Goal: Transaction & Acquisition: Purchase product/service

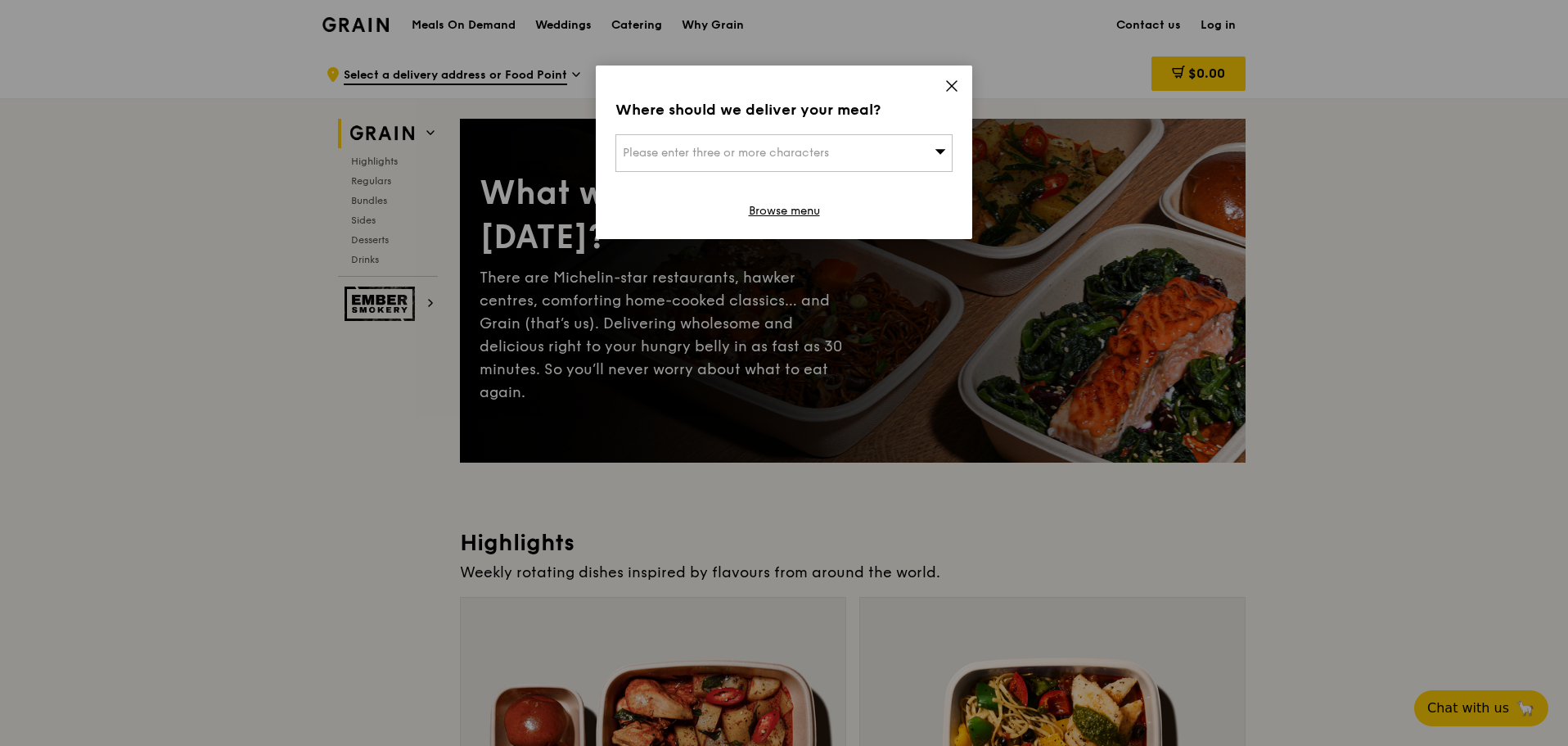
click at [949, 86] on icon at bounding box center [951, 86] width 15 height 15
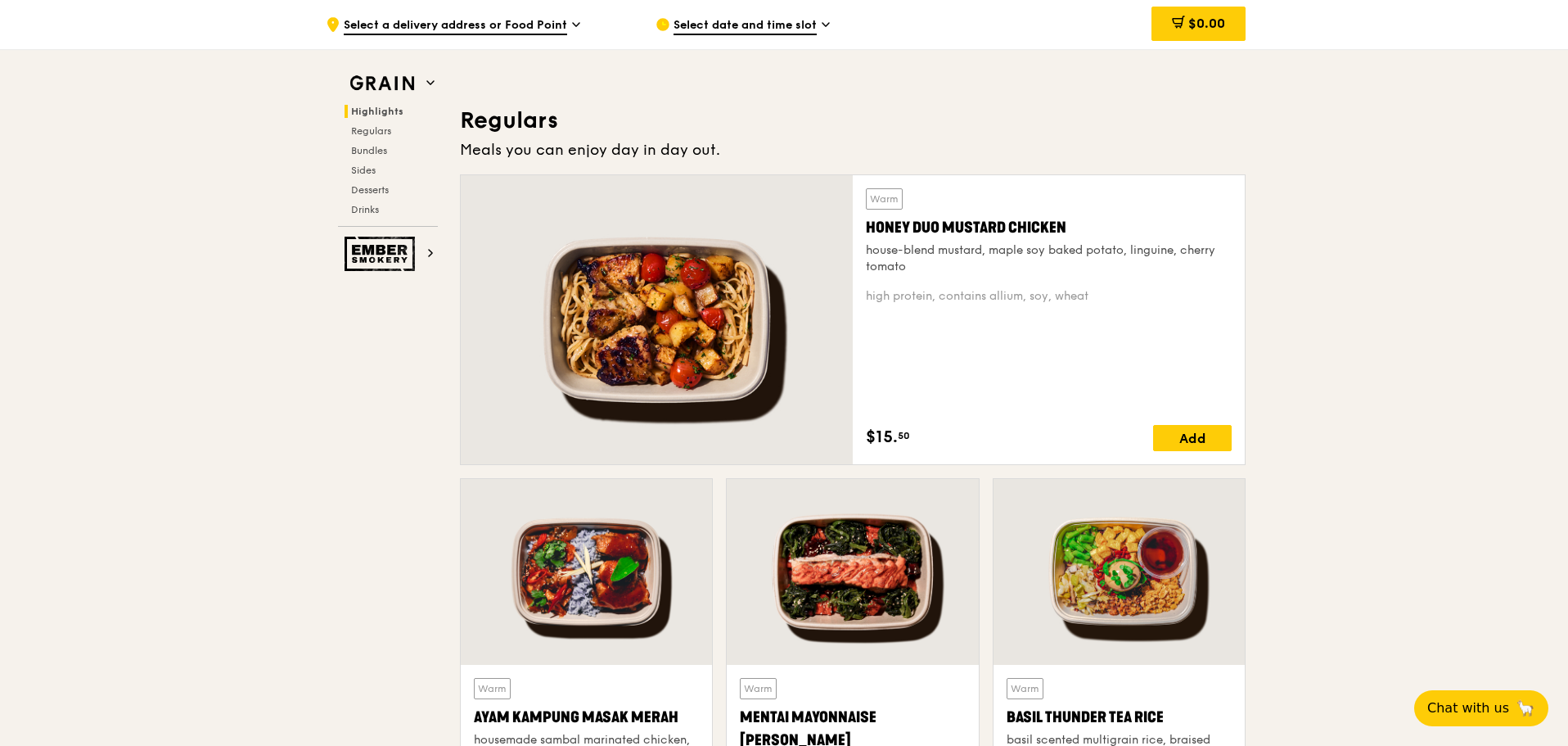
scroll to position [1064, 0]
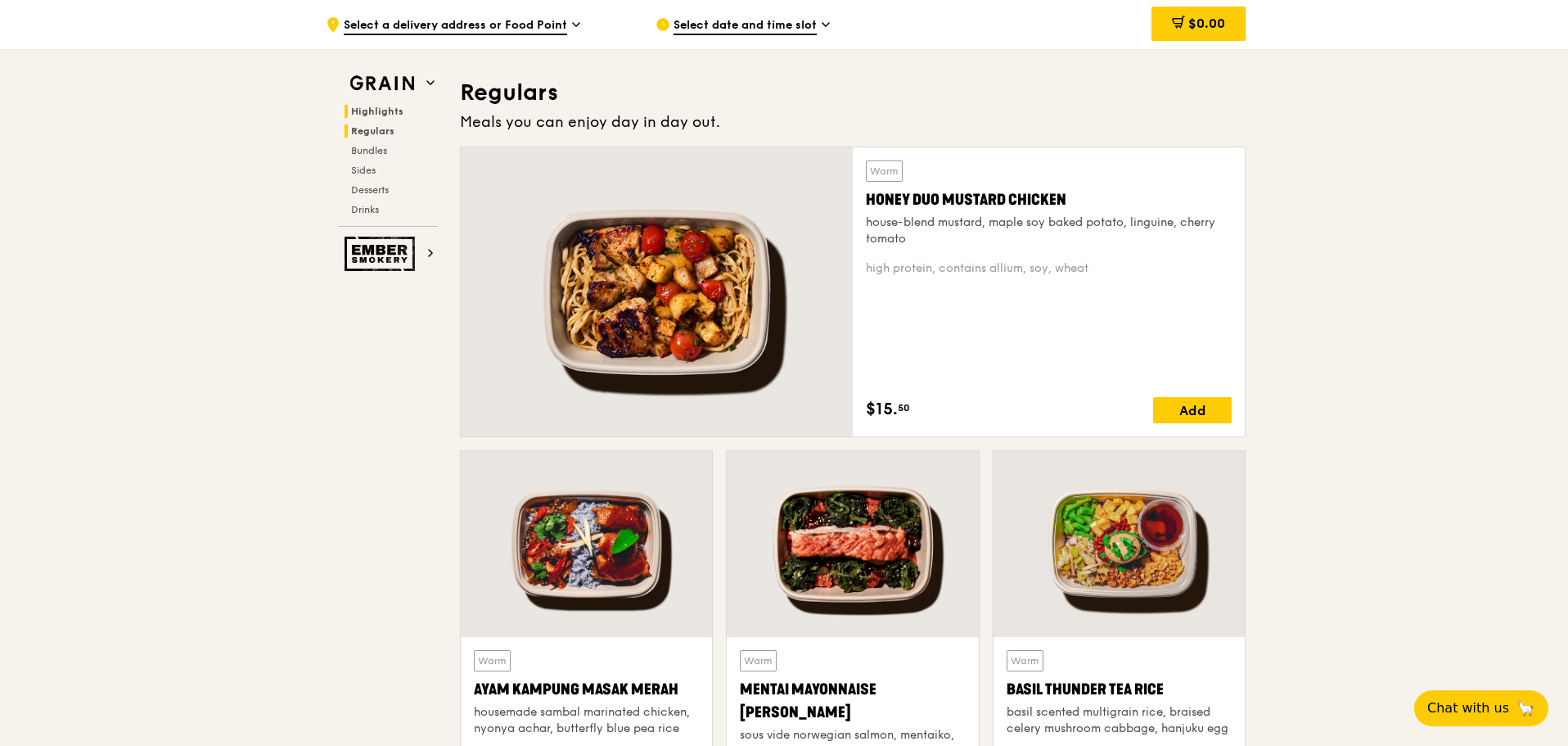
click at [379, 131] on span "Regulars" at bounding box center [373, 131] width 43 height 11
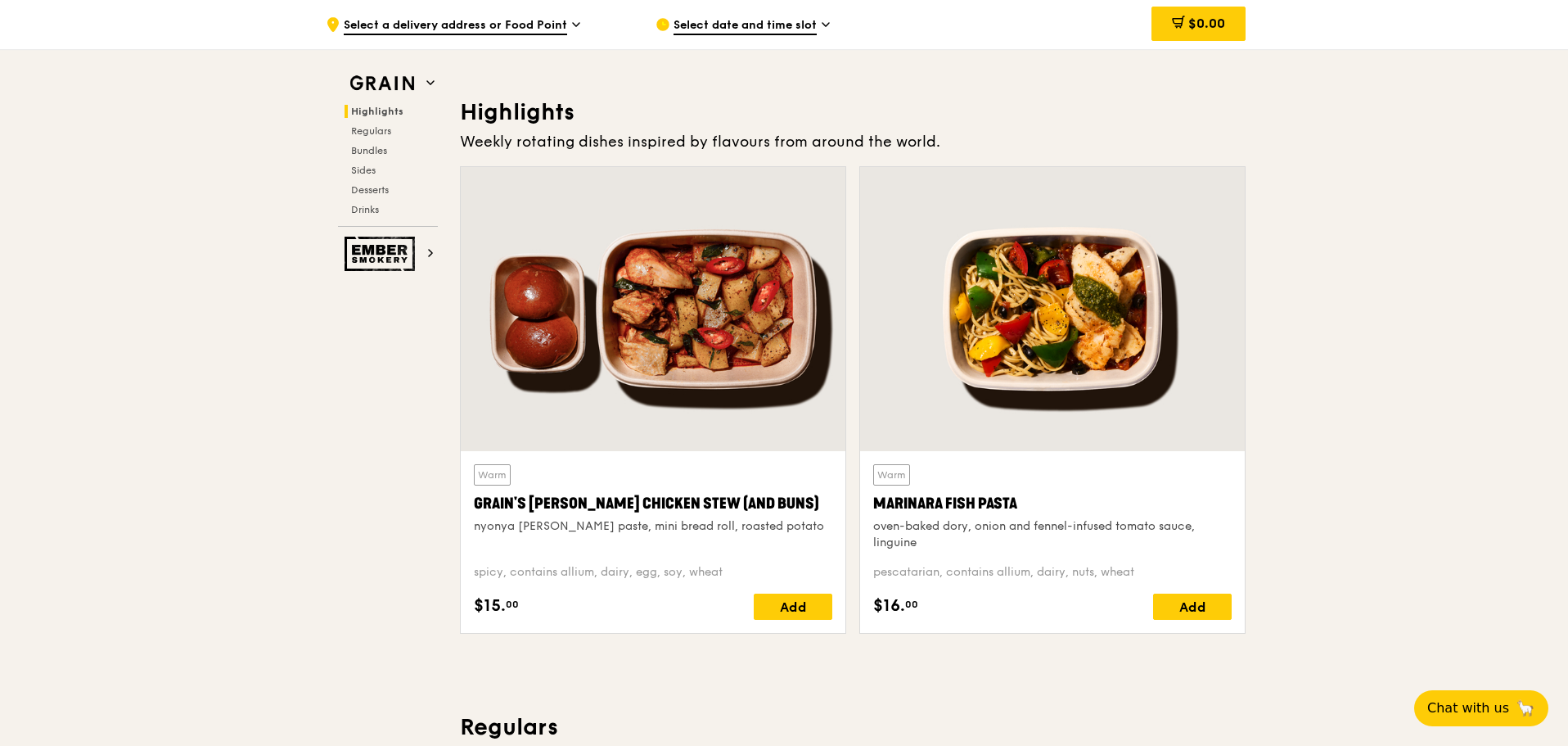
scroll to position [422, 0]
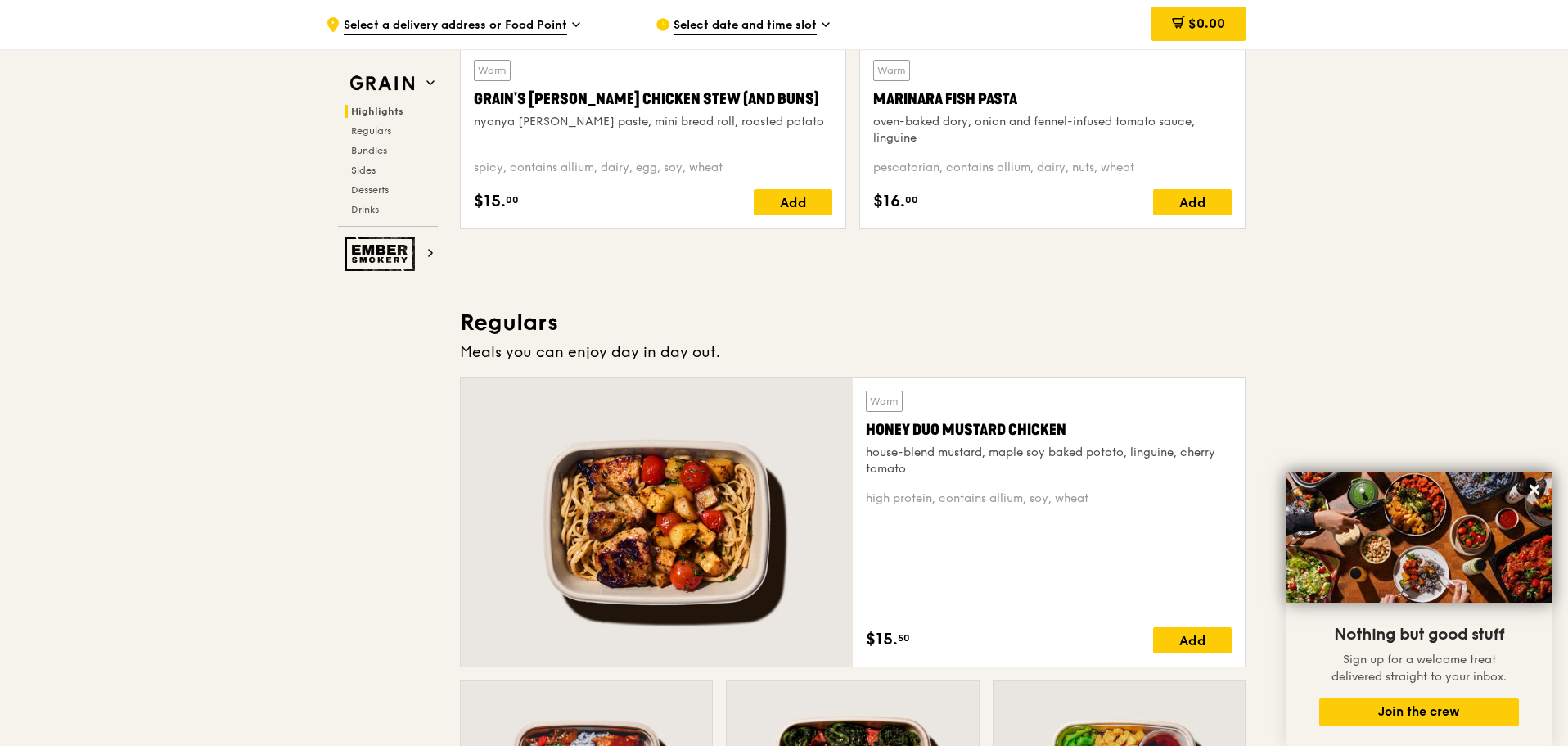
scroll to position [573, 0]
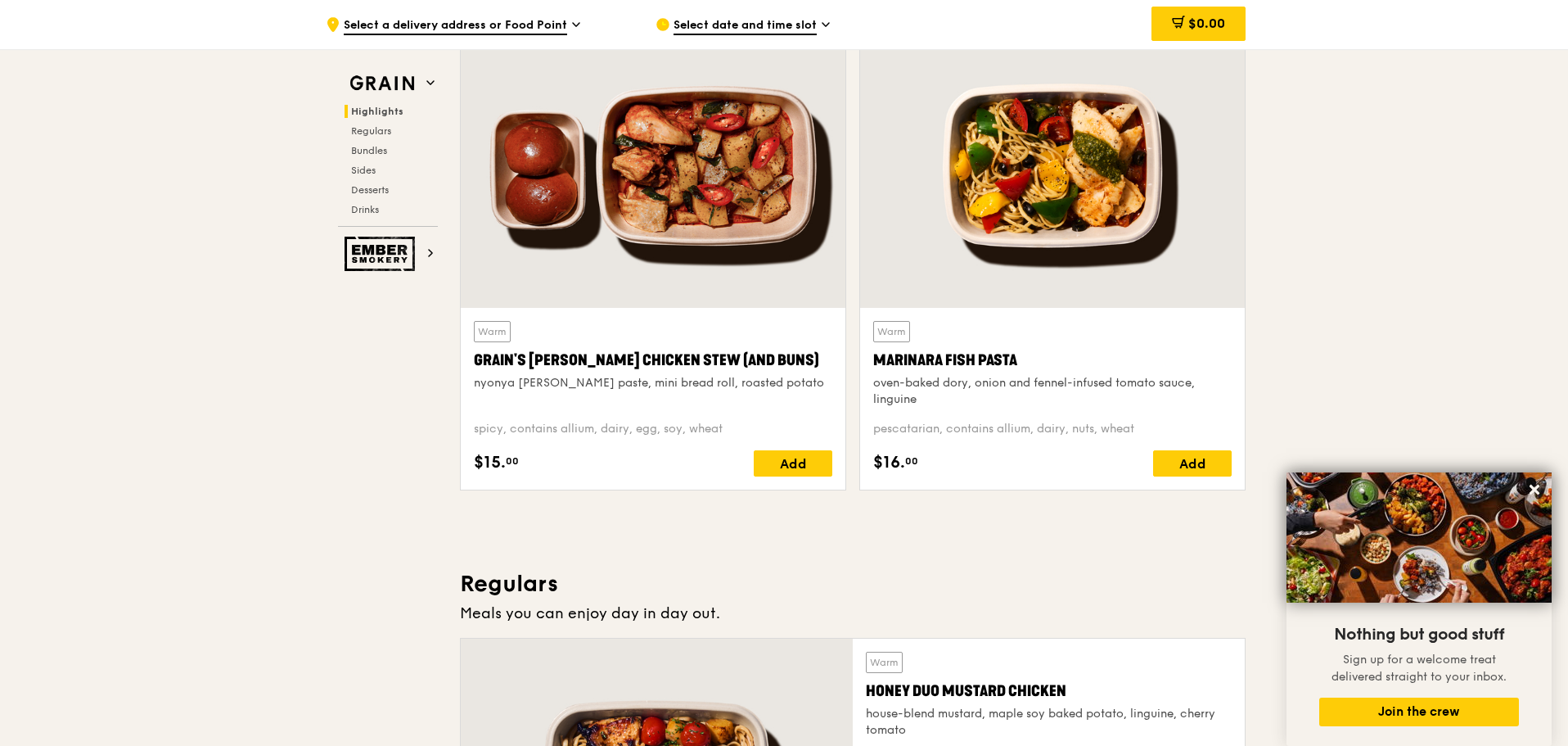
click at [1053, 354] on div "Marinara Fish Pasta" at bounding box center [1053, 360] width 359 height 23
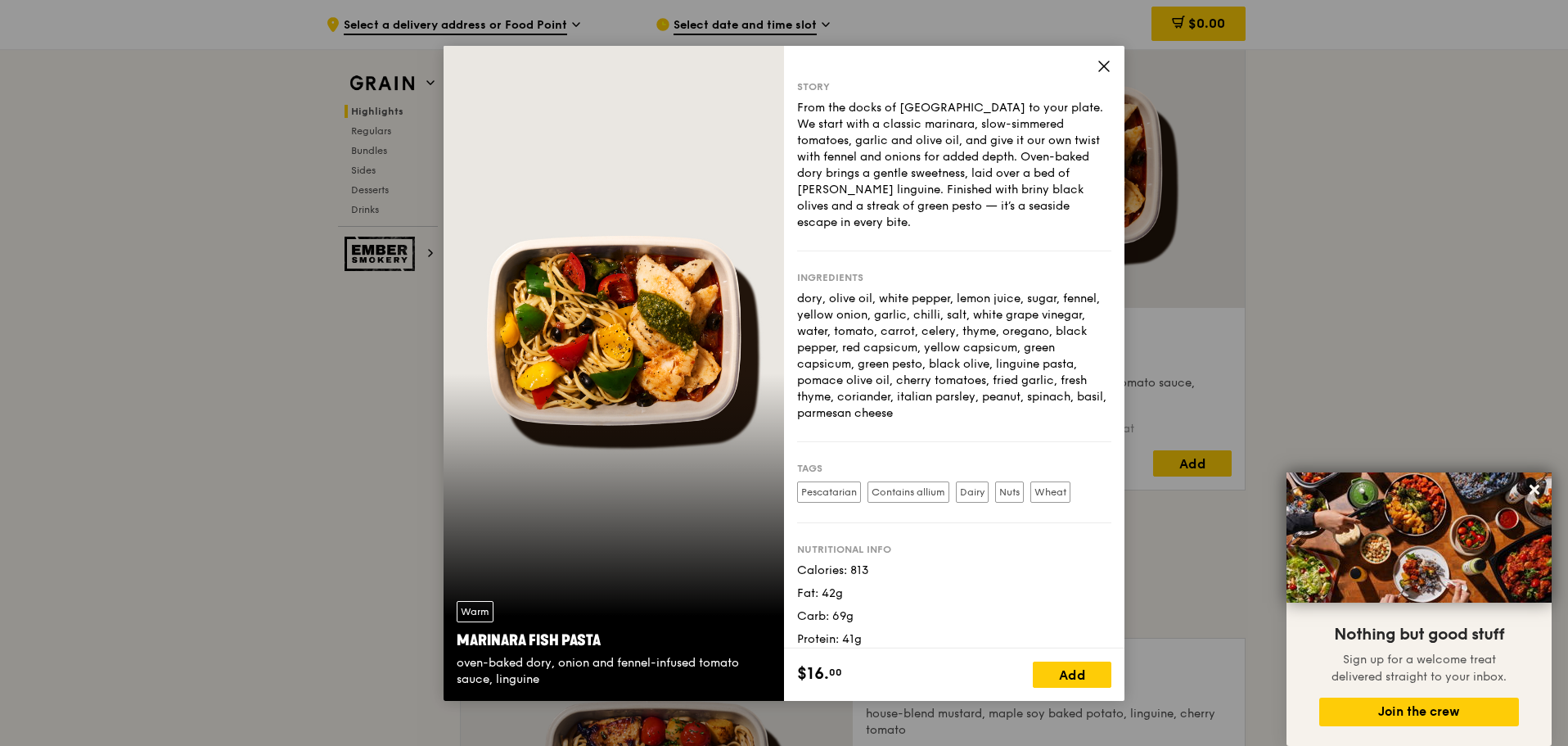
click at [1106, 71] on icon at bounding box center [1104, 66] width 15 height 15
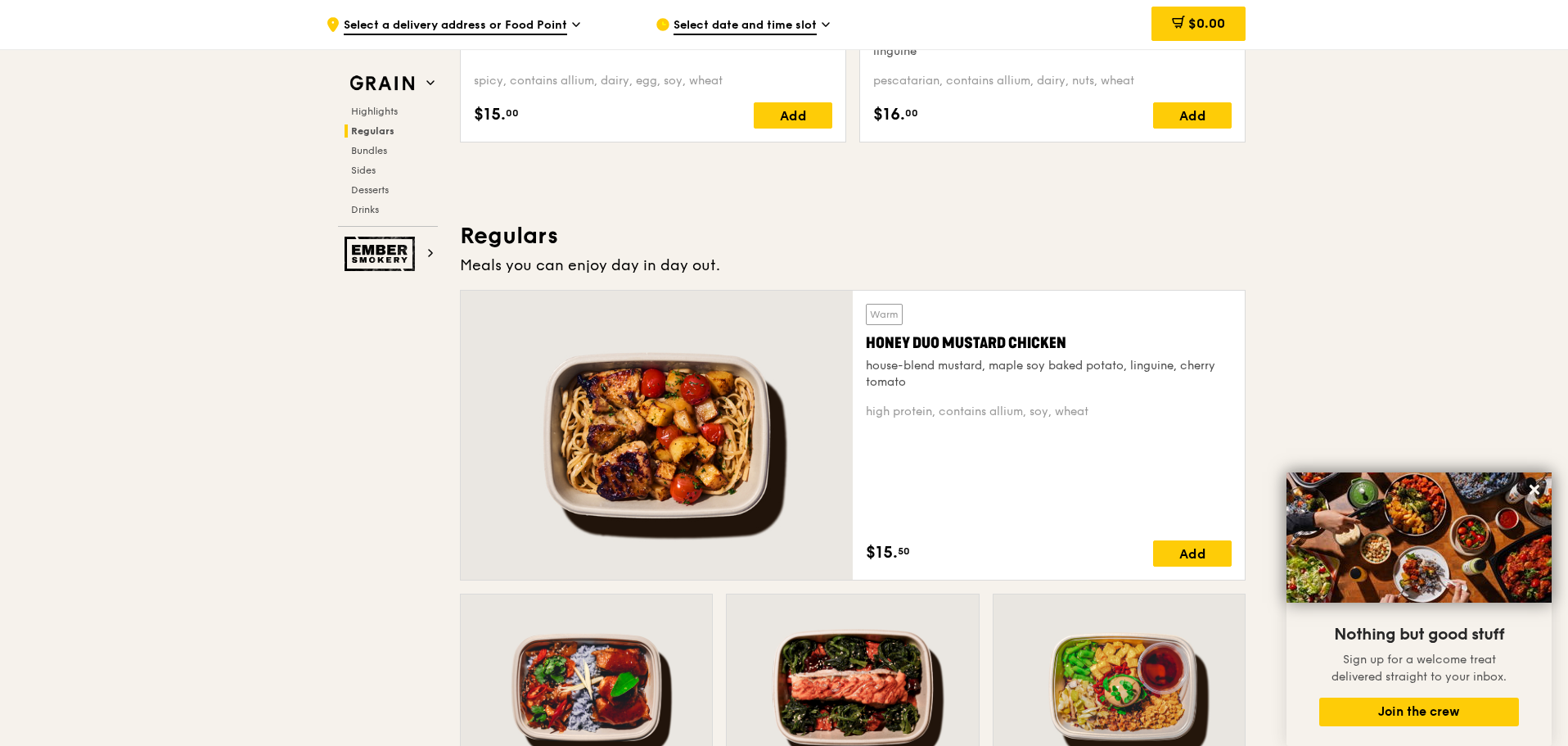
scroll to position [1146, 0]
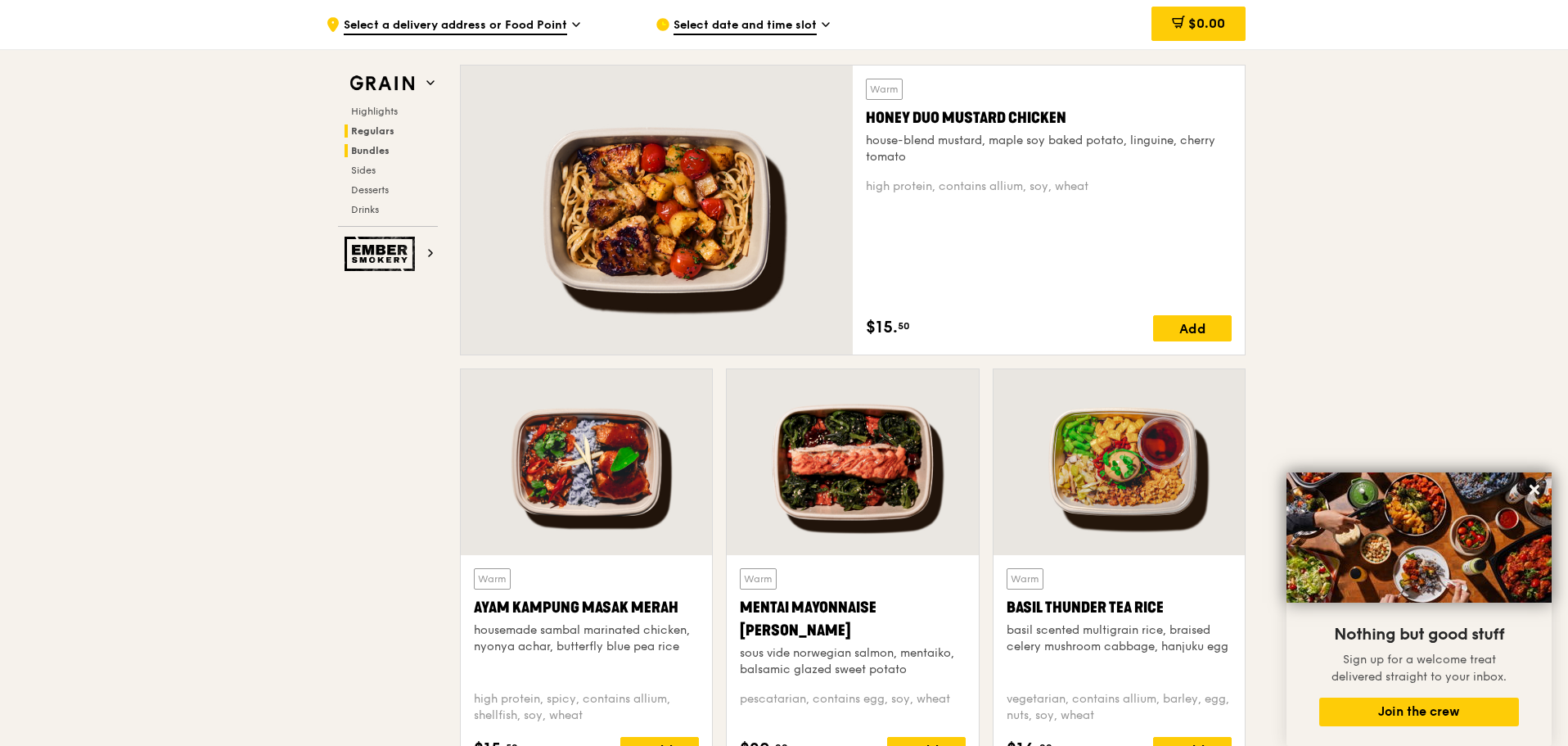
click at [388, 149] on span "Bundles" at bounding box center [370, 150] width 38 height 11
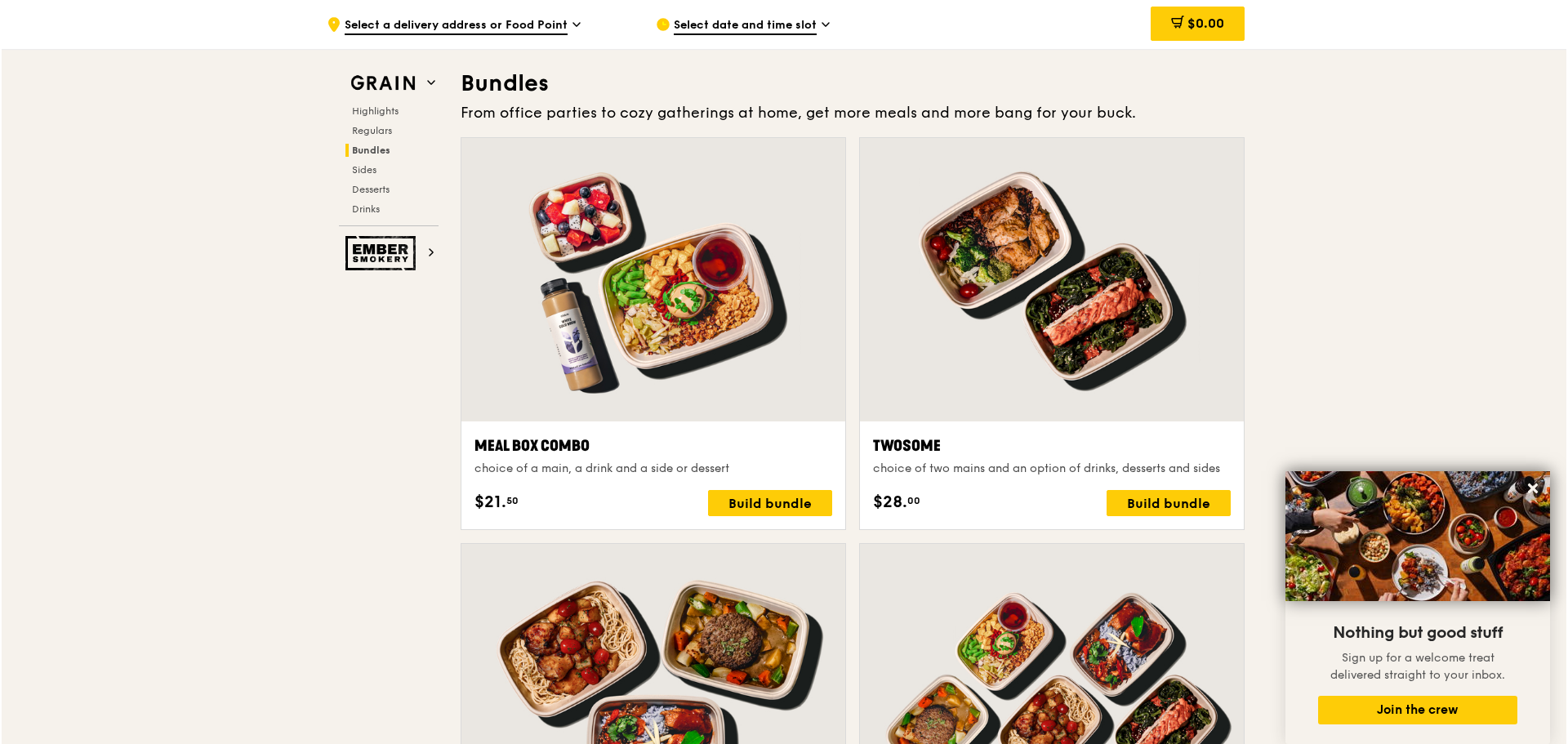
scroll to position [2351, 0]
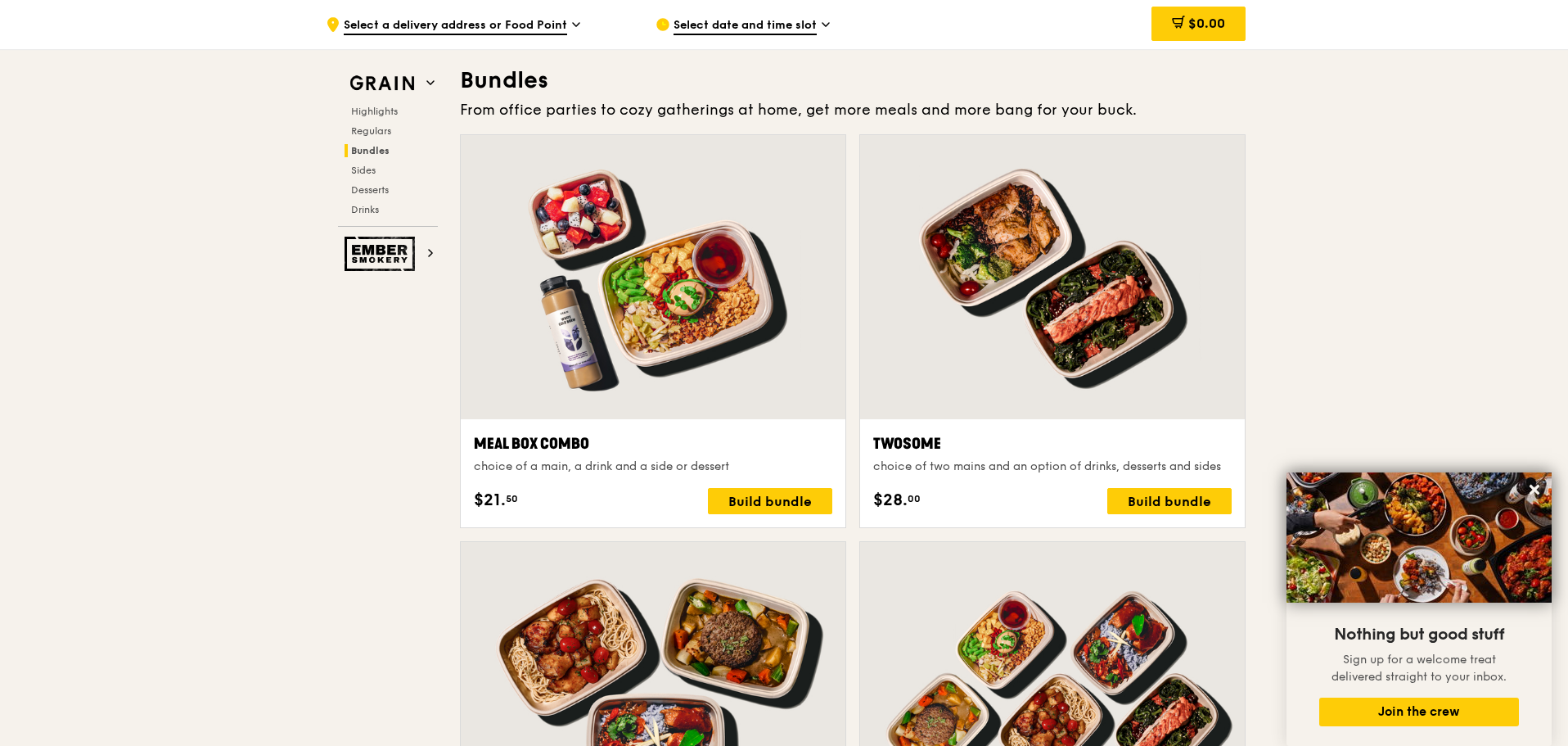
click at [957, 231] on div at bounding box center [1053, 277] width 385 height 284
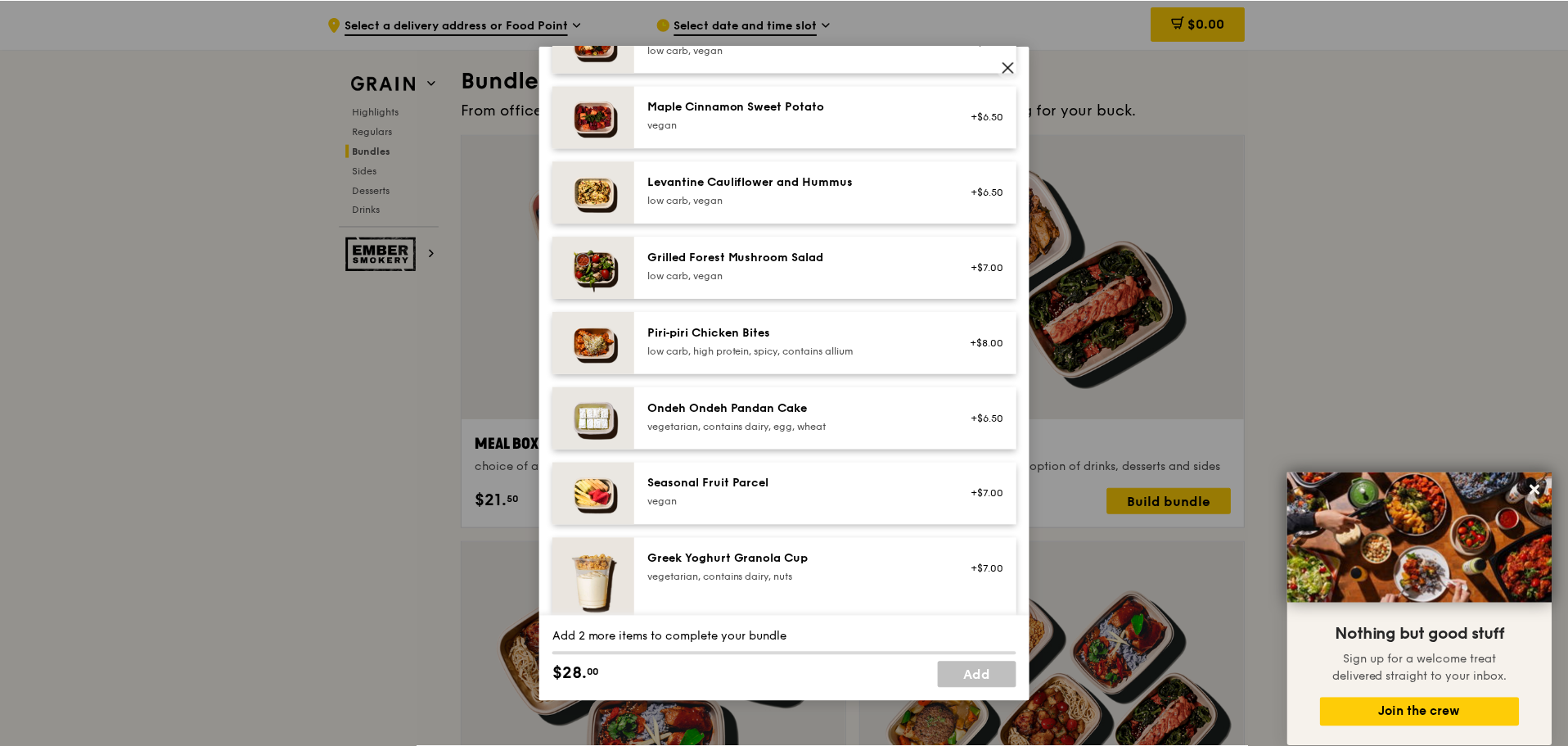
scroll to position [983, 0]
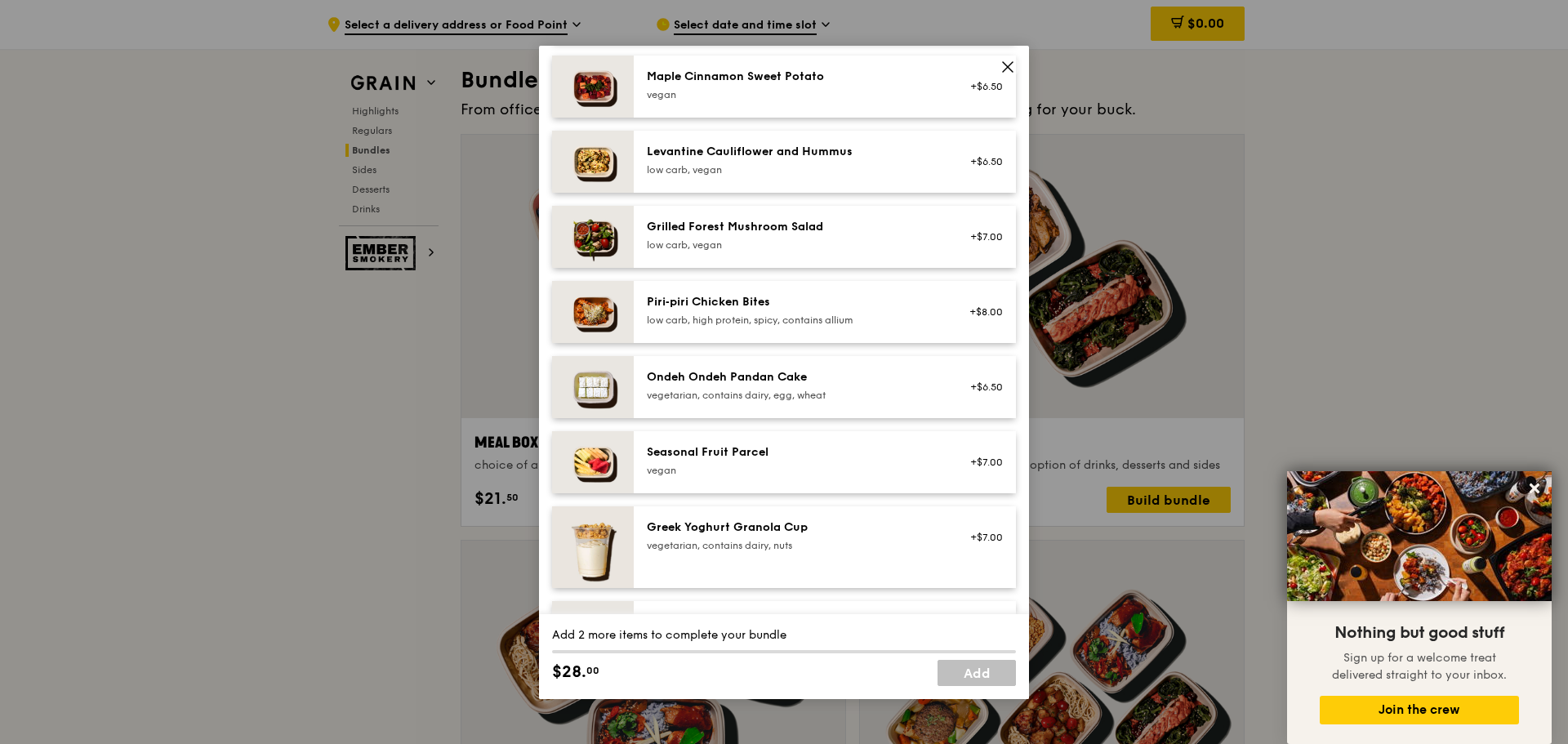
click at [1004, 65] on icon at bounding box center [1007, 67] width 15 height 15
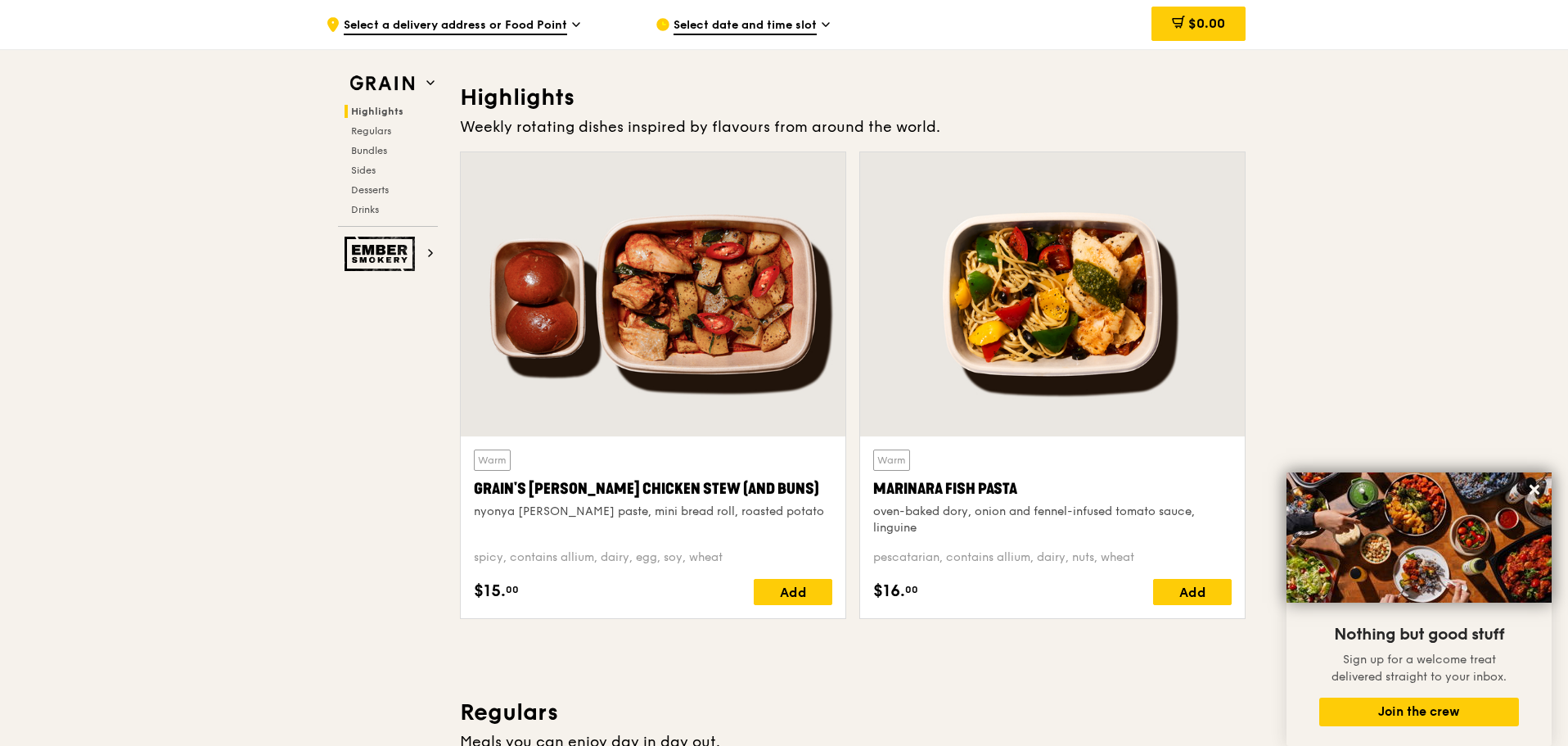
scroll to position [409, 0]
